Goal: Task Accomplishment & Management: Use online tool/utility

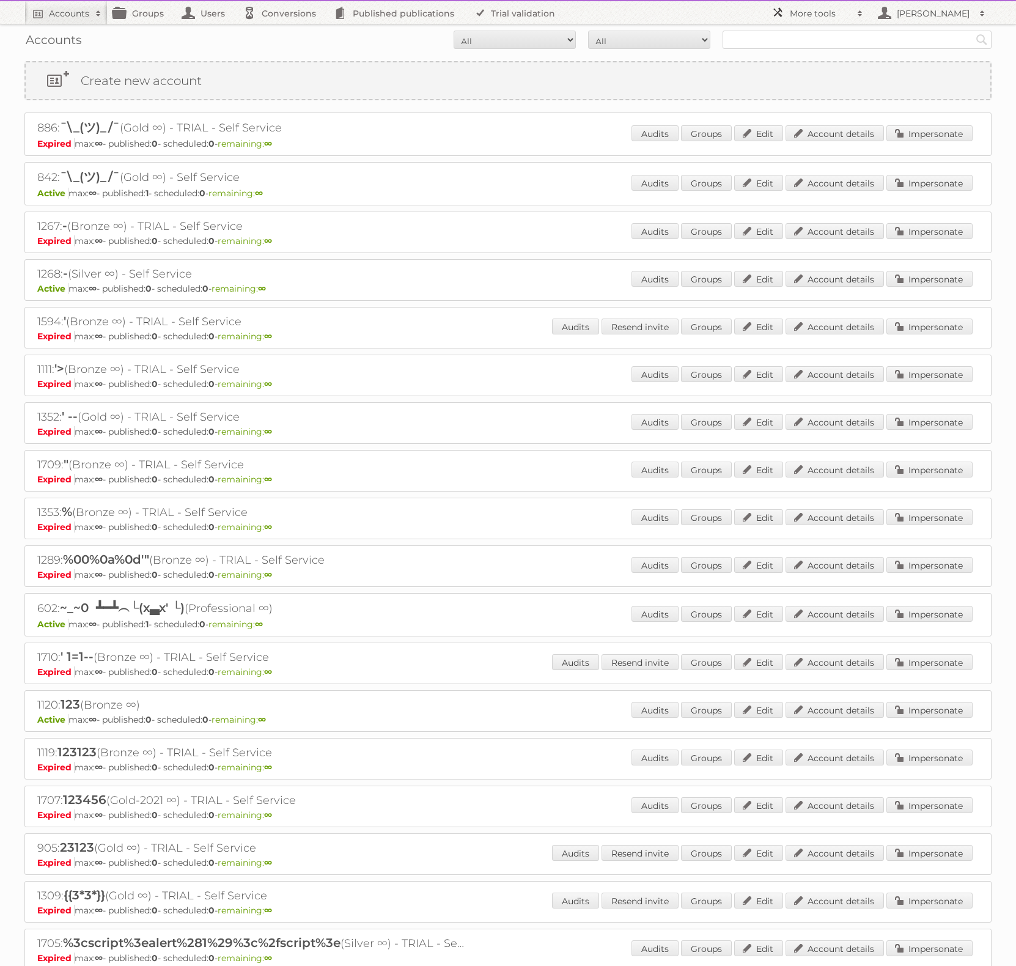
click at [823, 10] on h2 "More tools" at bounding box center [820, 13] width 61 height 12
click at [822, 109] on link "Sidekiq Web" at bounding box center [826, 107] width 121 height 18
click at [831, 13] on h2 "More tools" at bounding box center [820, 13] width 61 height 12
click at [815, 103] on link "Sidekiq Web" at bounding box center [826, 107] width 121 height 18
click at [830, 12] on h2 "More tools" at bounding box center [820, 13] width 61 height 12
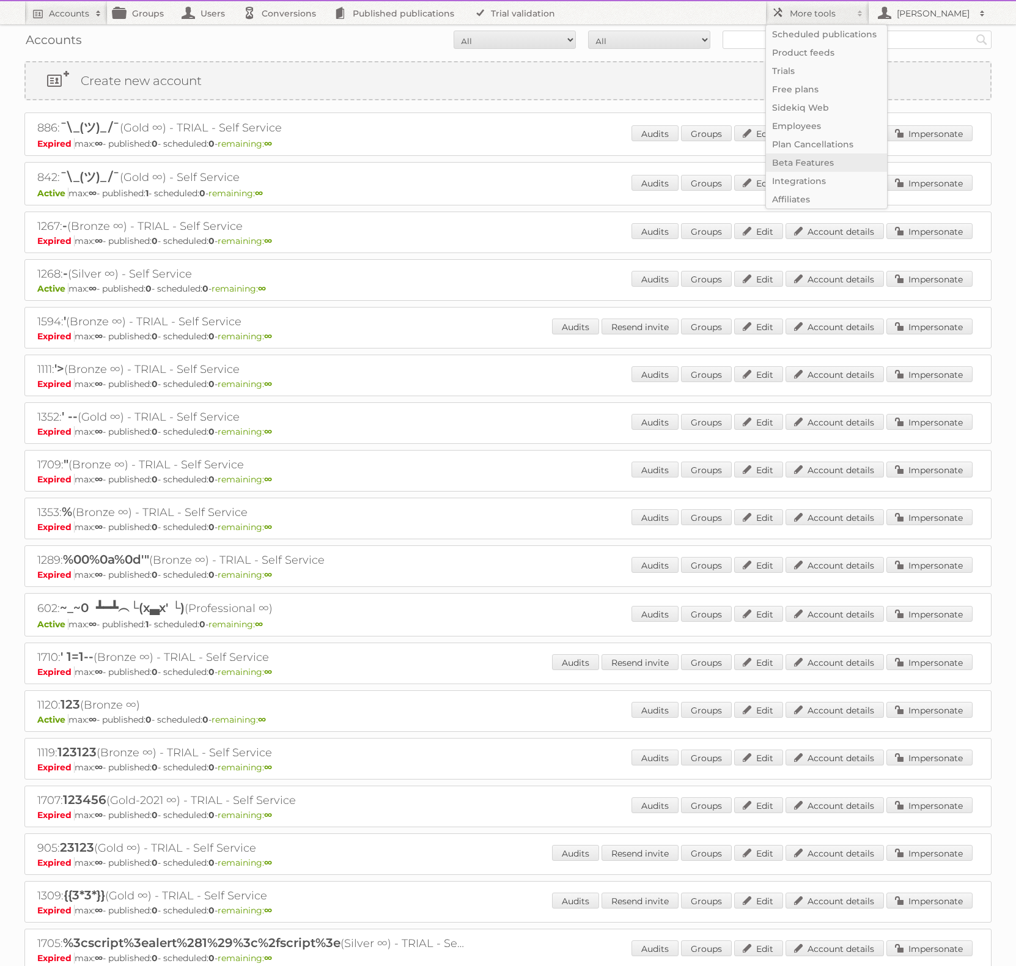
click at [811, 155] on link "Beta Features" at bounding box center [826, 163] width 121 height 18
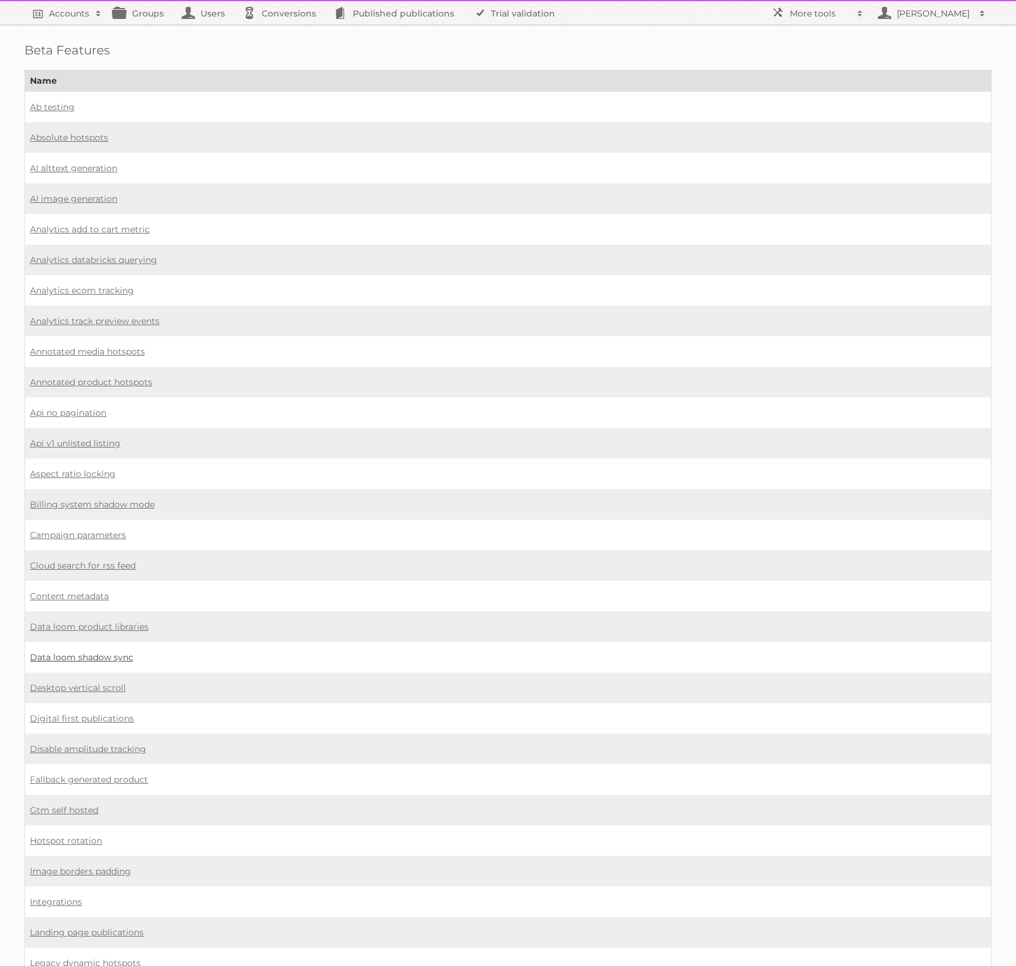
click at [114, 652] on link "Data loom shadow sync" at bounding box center [81, 657] width 103 height 11
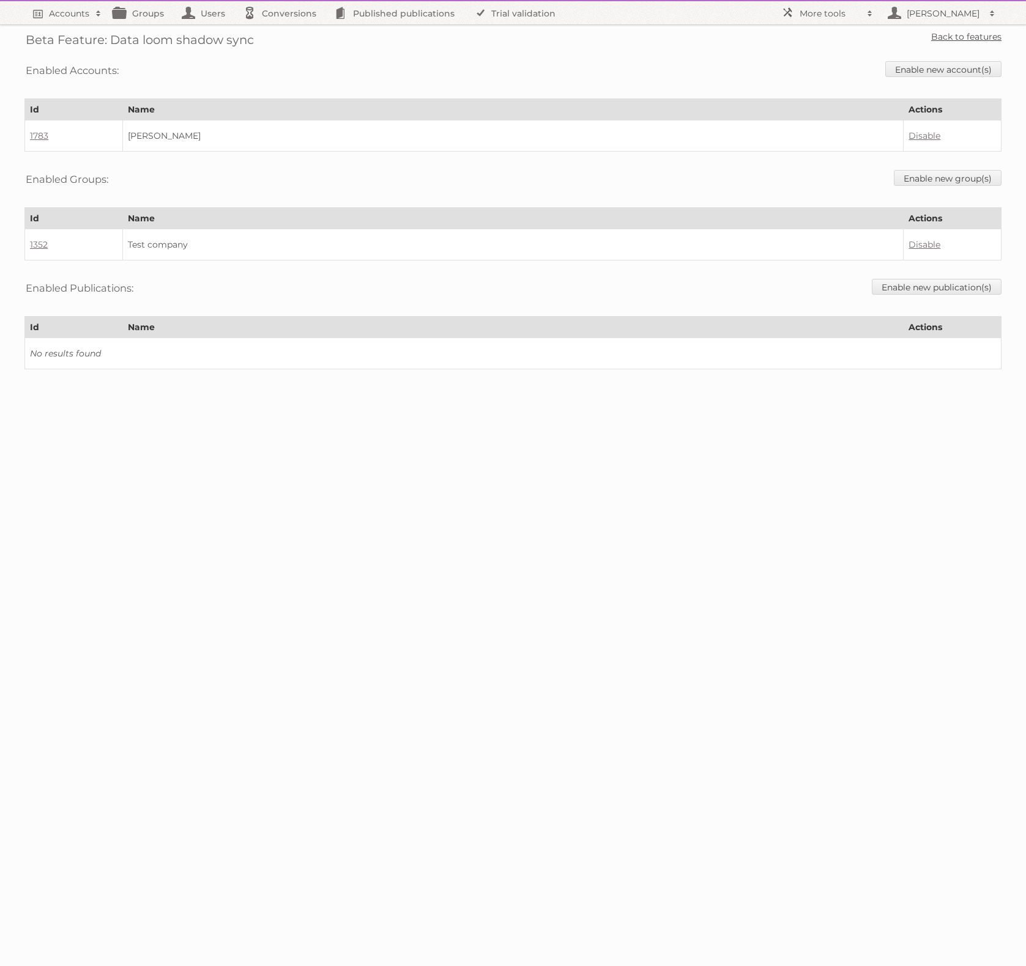
click at [961, 40] on link "Back to features" at bounding box center [966, 36] width 70 height 11
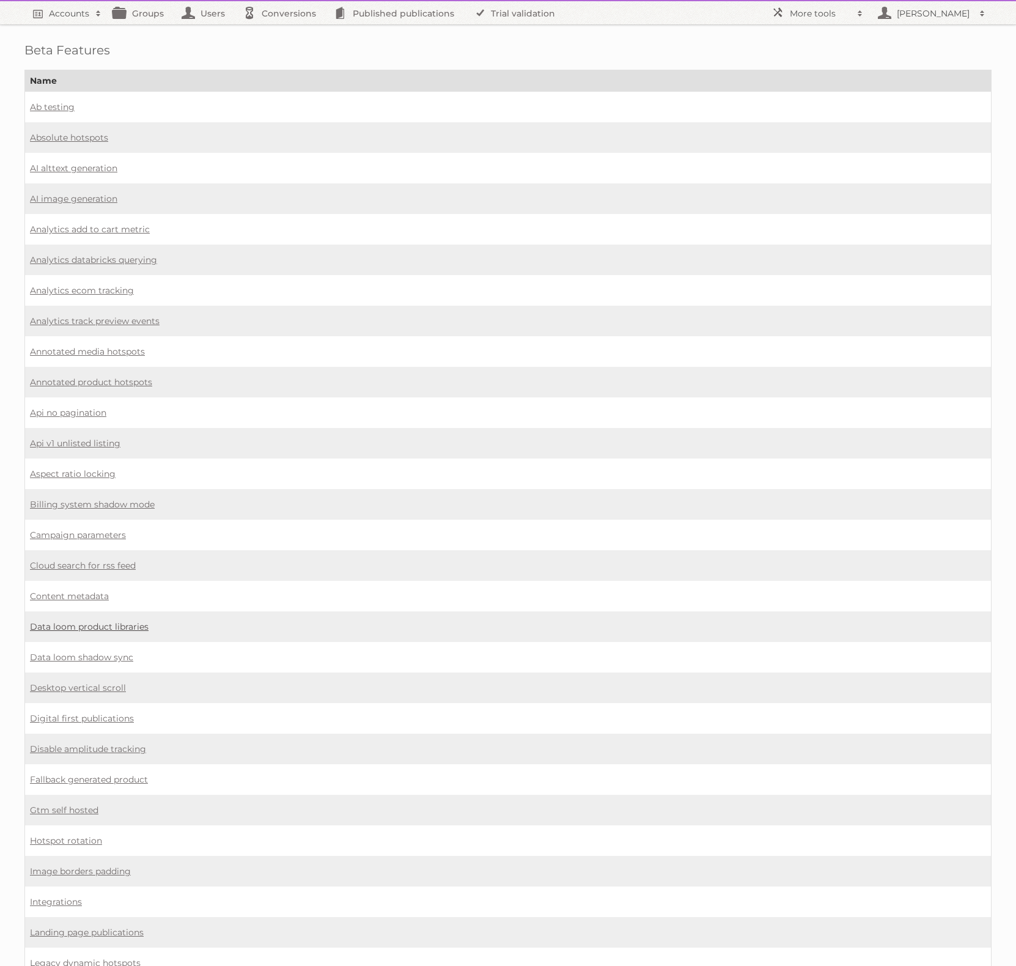
click at [82, 621] on link "Data loom product libraries" at bounding box center [89, 626] width 119 height 11
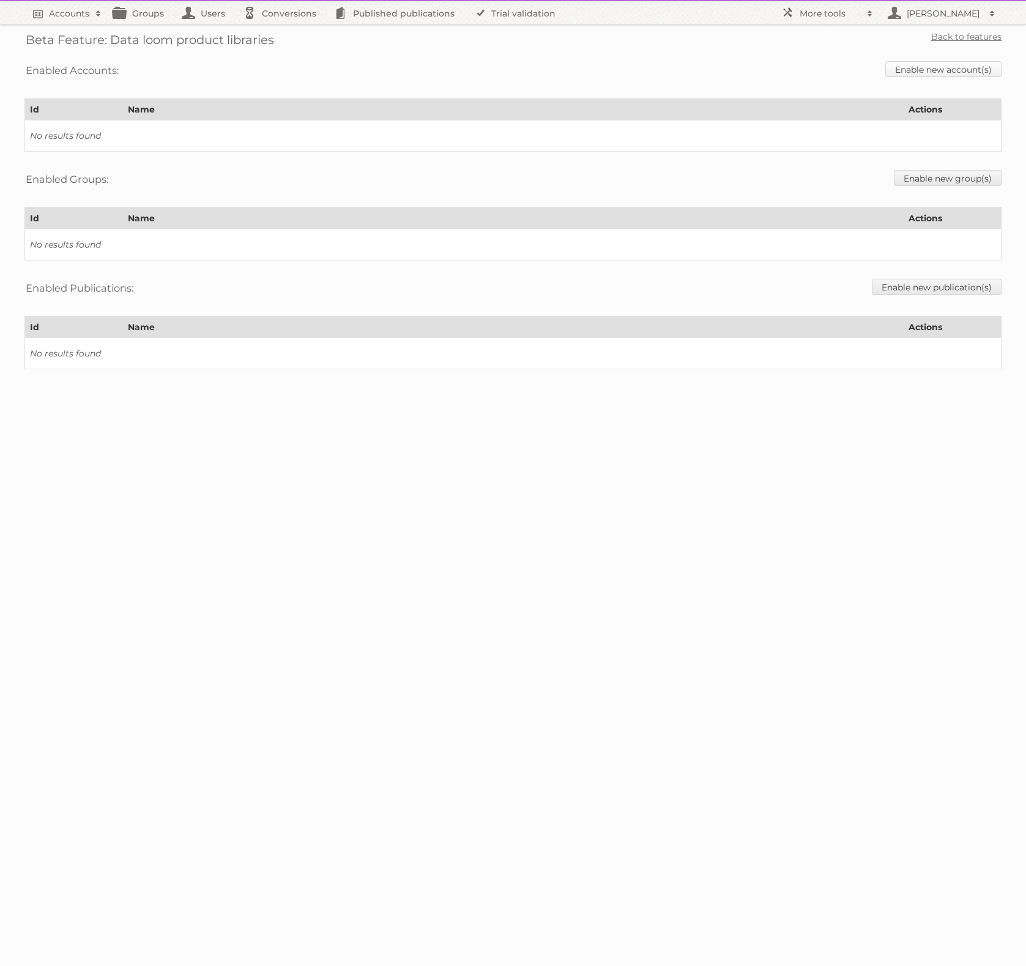
click at [908, 72] on link "Enable new account(s)" at bounding box center [943, 69] width 116 height 16
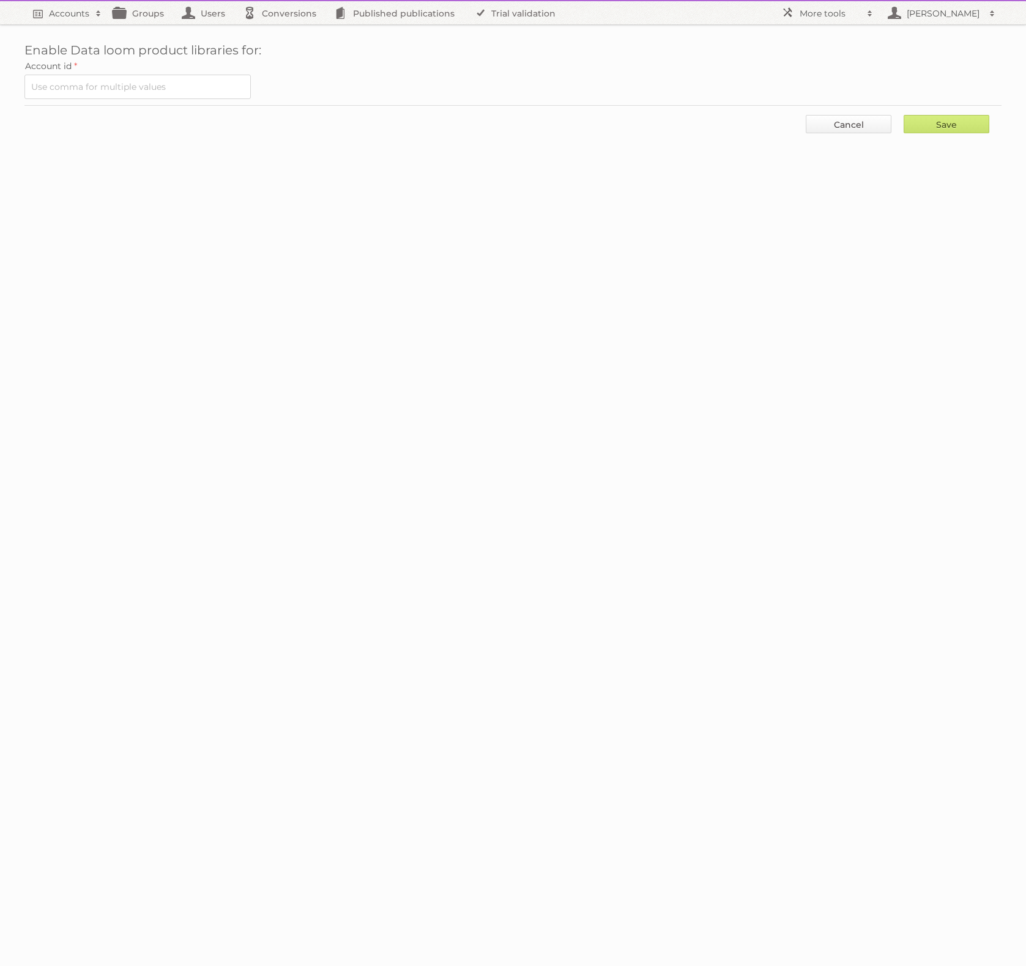
click at [830, 120] on link "Cancel" at bounding box center [848, 124] width 86 height 18
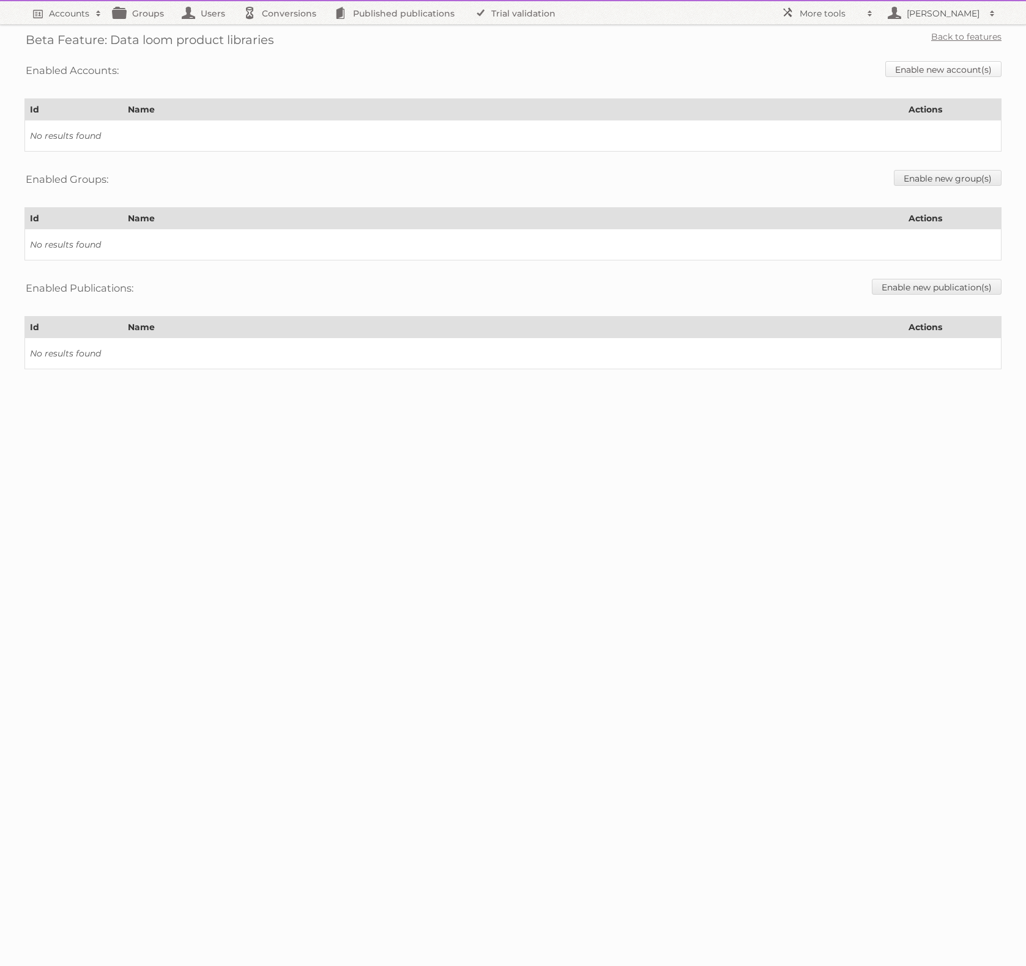
click at [936, 68] on link "Enable new account(s)" at bounding box center [943, 69] width 116 height 16
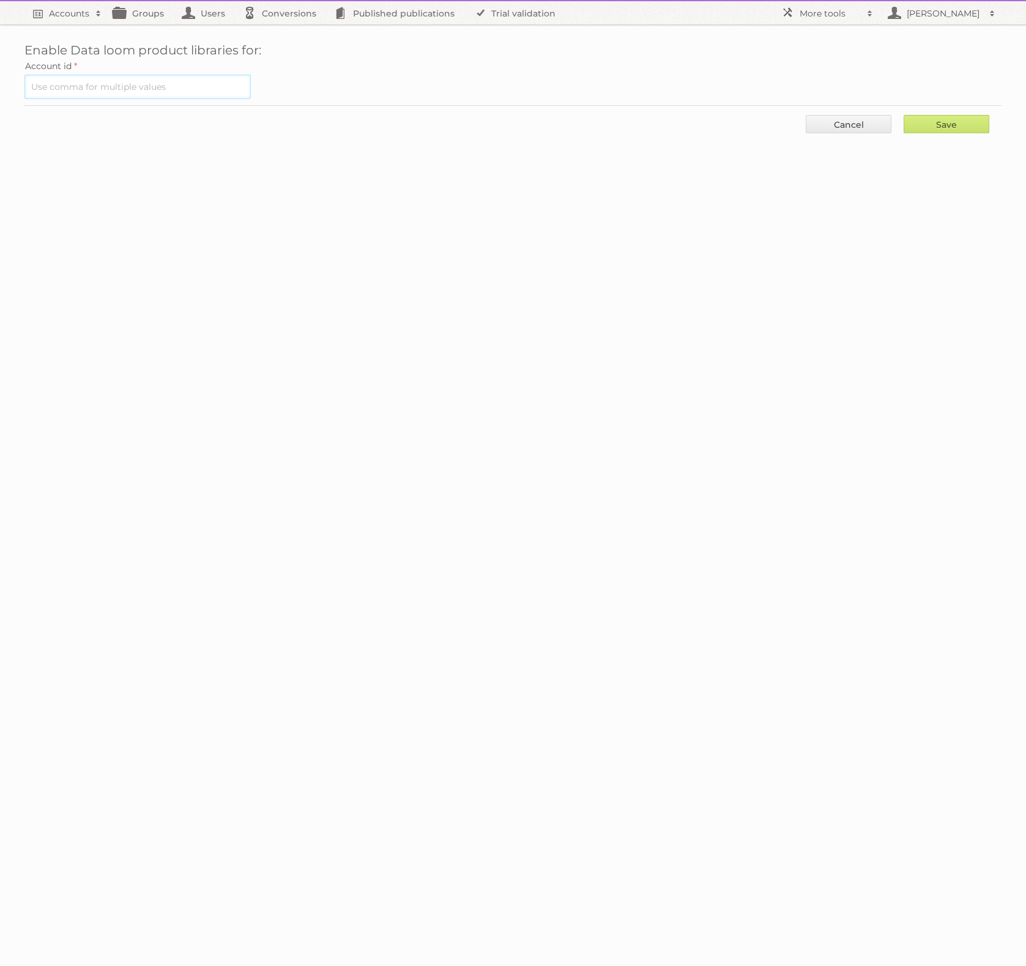
click at [133, 81] on input "text" at bounding box center [137, 87] width 226 height 24
paste input "1097"
type input "1097"
click at [954, 127] on input "Save" at bounding box center [946, 124] width 86 height 18
type input "..."
